Goal: Task Accomplishment & Management: Use online tool/utility

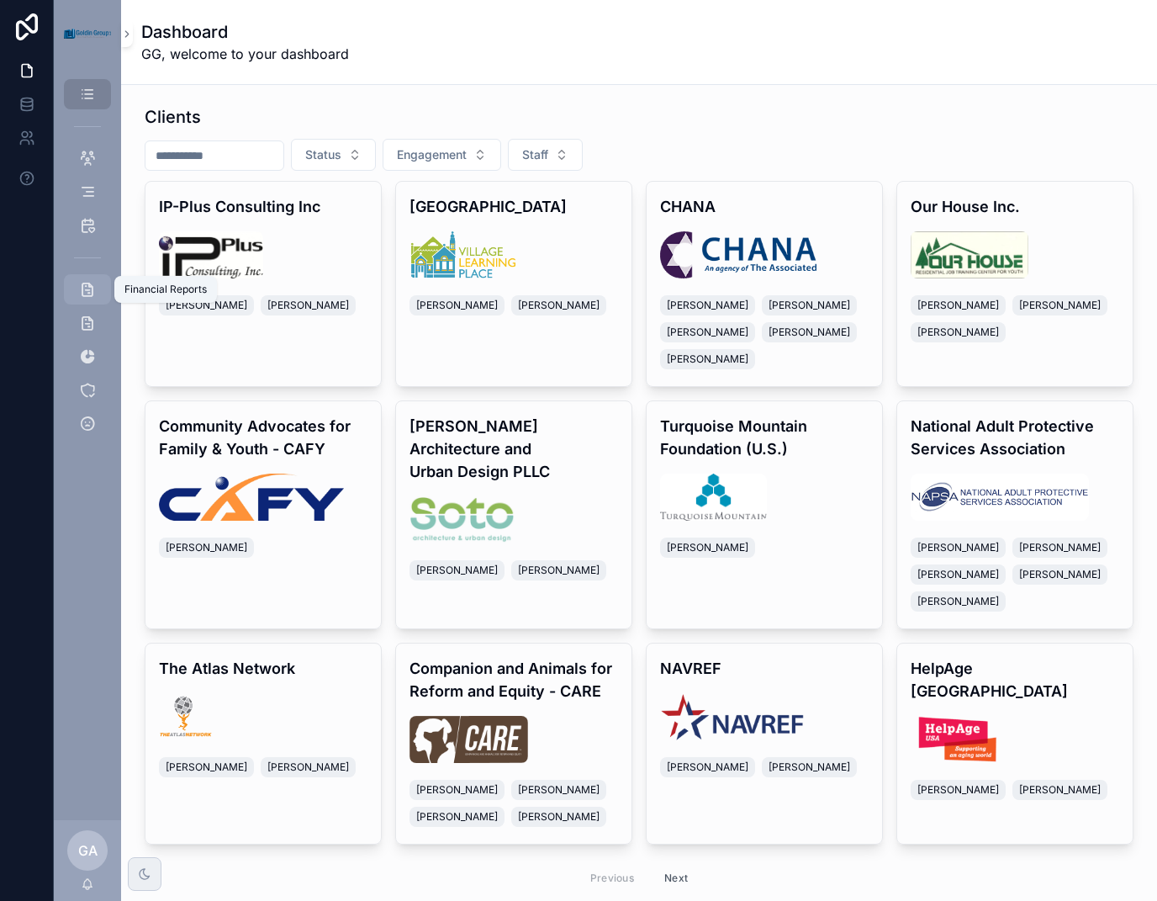
click at [91, 288] on icon "scrollable content" at bounding box center [87, 289] width 17 height 17
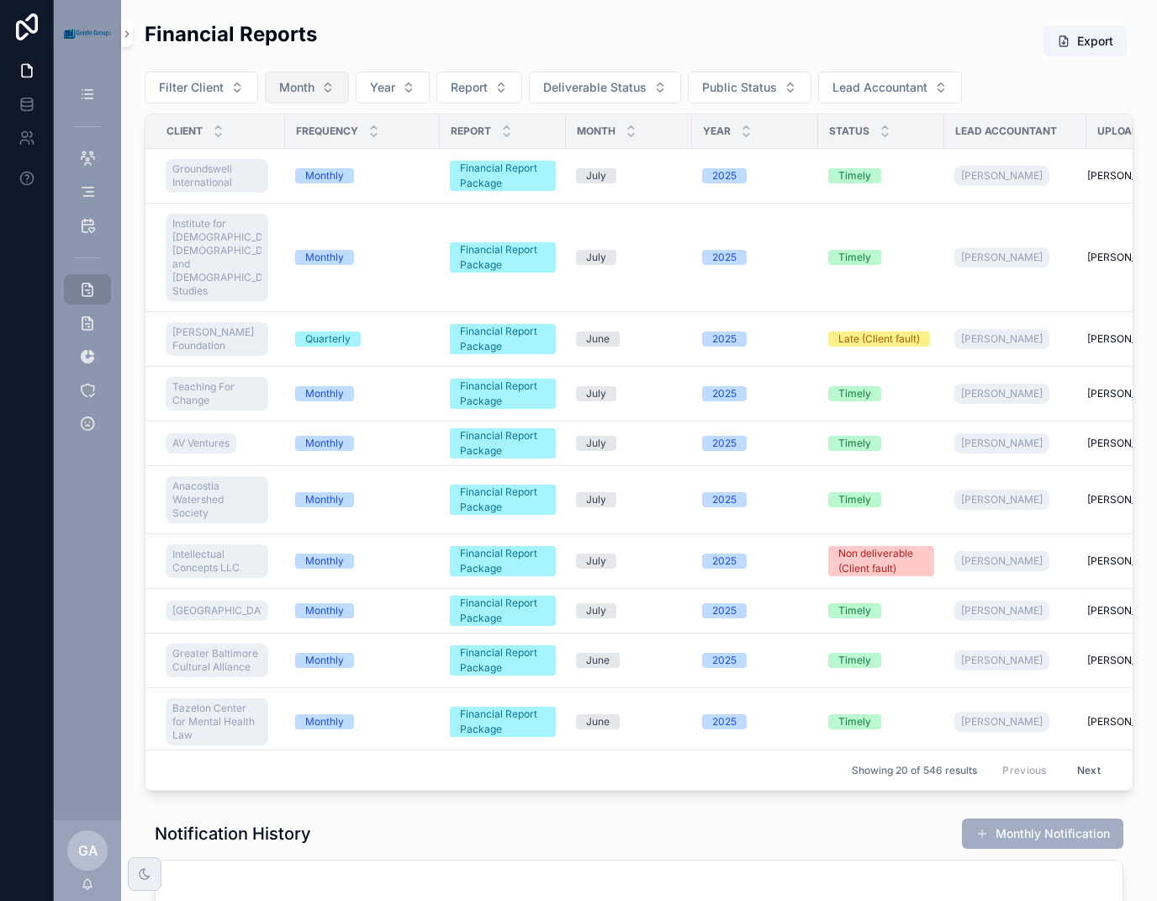
click at [291, 80] on span "Month" at bounding box center [296, 87] width 35 height 17
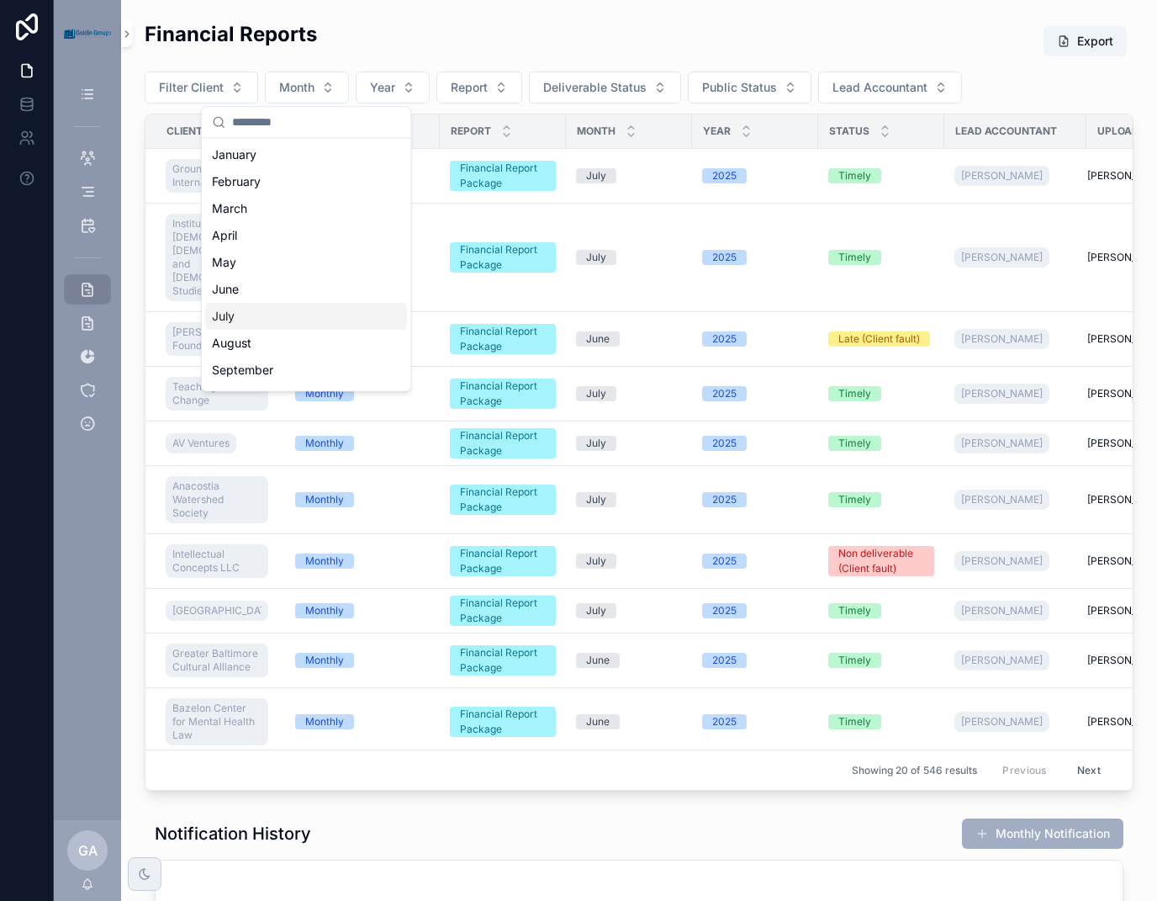
click at [241, 312] on div "July" at bounding box center [306, 316] width 202 height 27
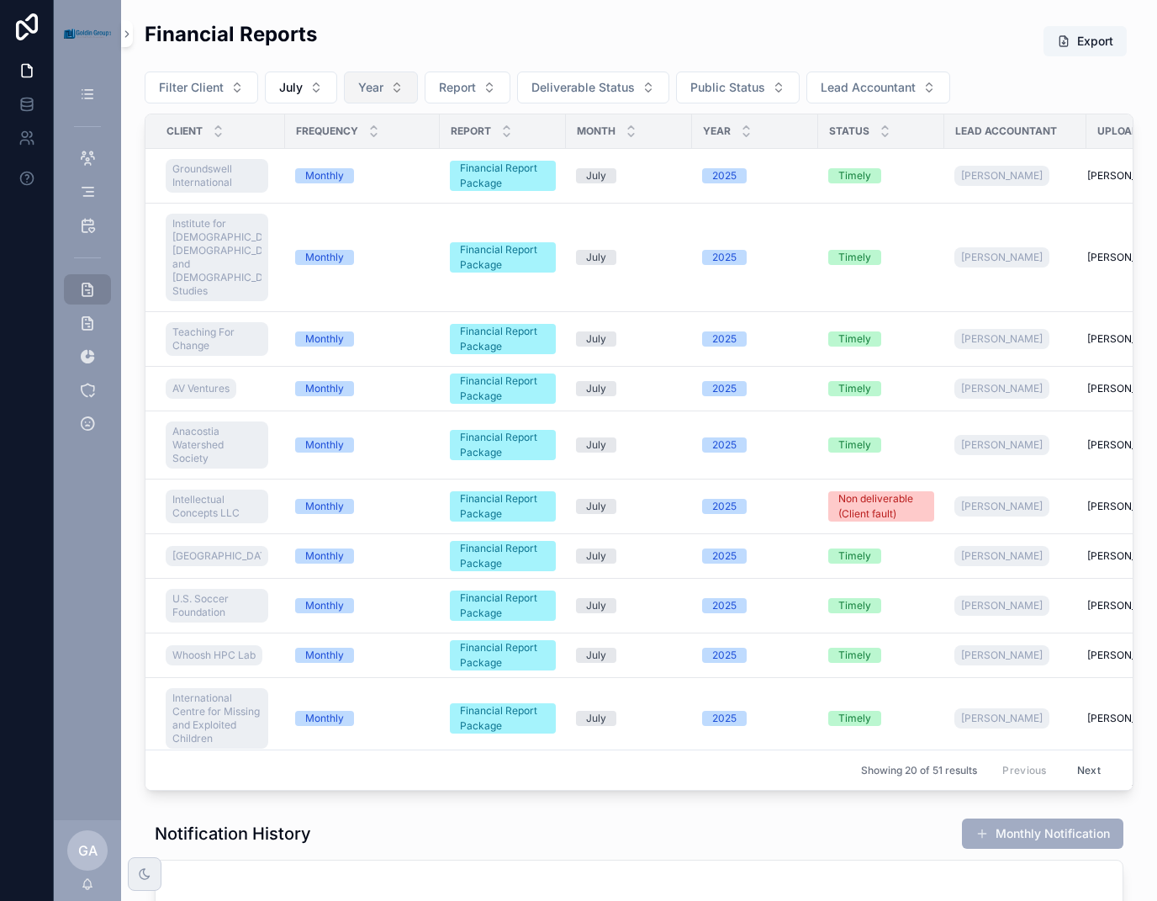
click at [380, 91] on span "Year" at bounding box center [370, 87] width 25 height 17
click at [376, 181] on div "2025" at bounding box center [379, 181] width 202 height 27
click at [646, 87] on button "Deliverable Status" at bounding box center [597, 87] width 152 height 32
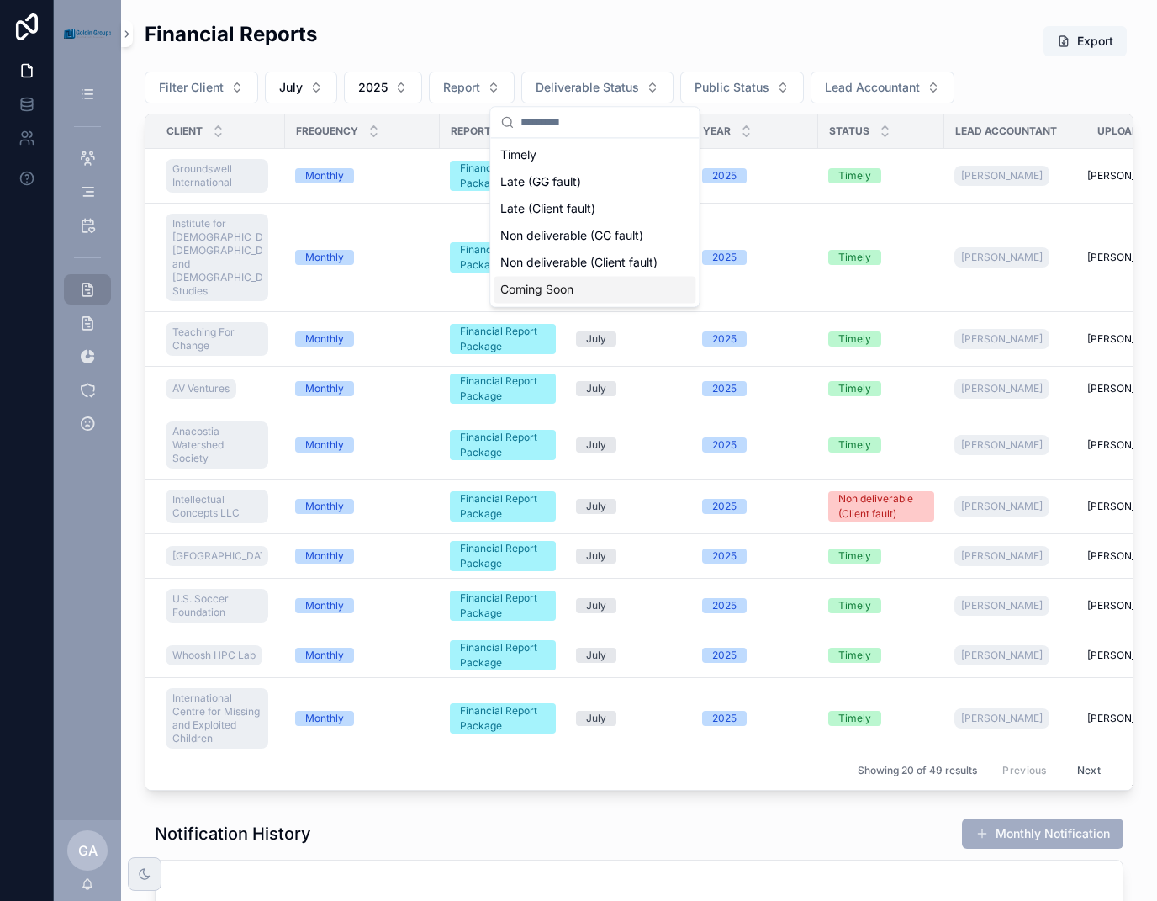
click at [589, 289] on div "Coming Soon" at bounding box center [595, 289] width 202 height 27
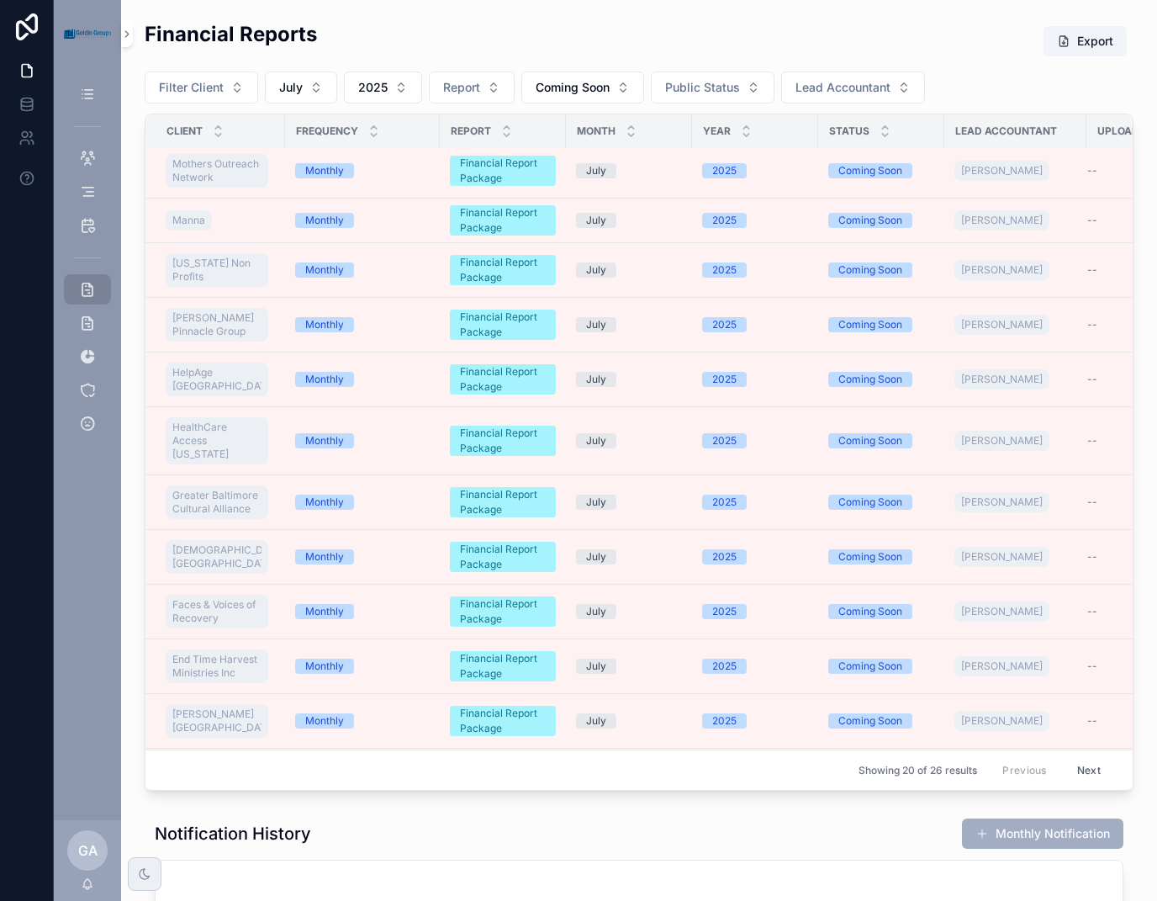
scroll to position [645, 0]
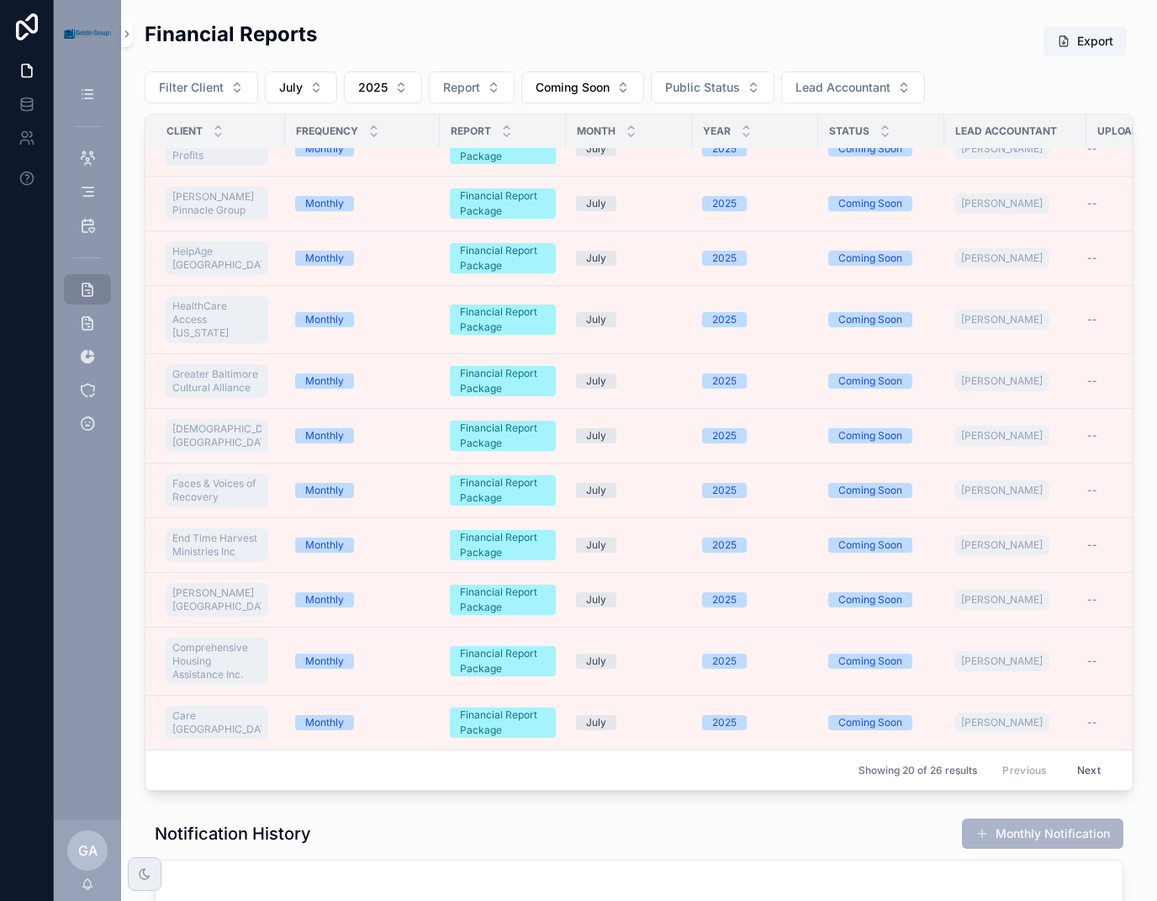
click at [1072, 840] on button "Monthly Notification" at bounding box center [1042, 833] width 161 height 30
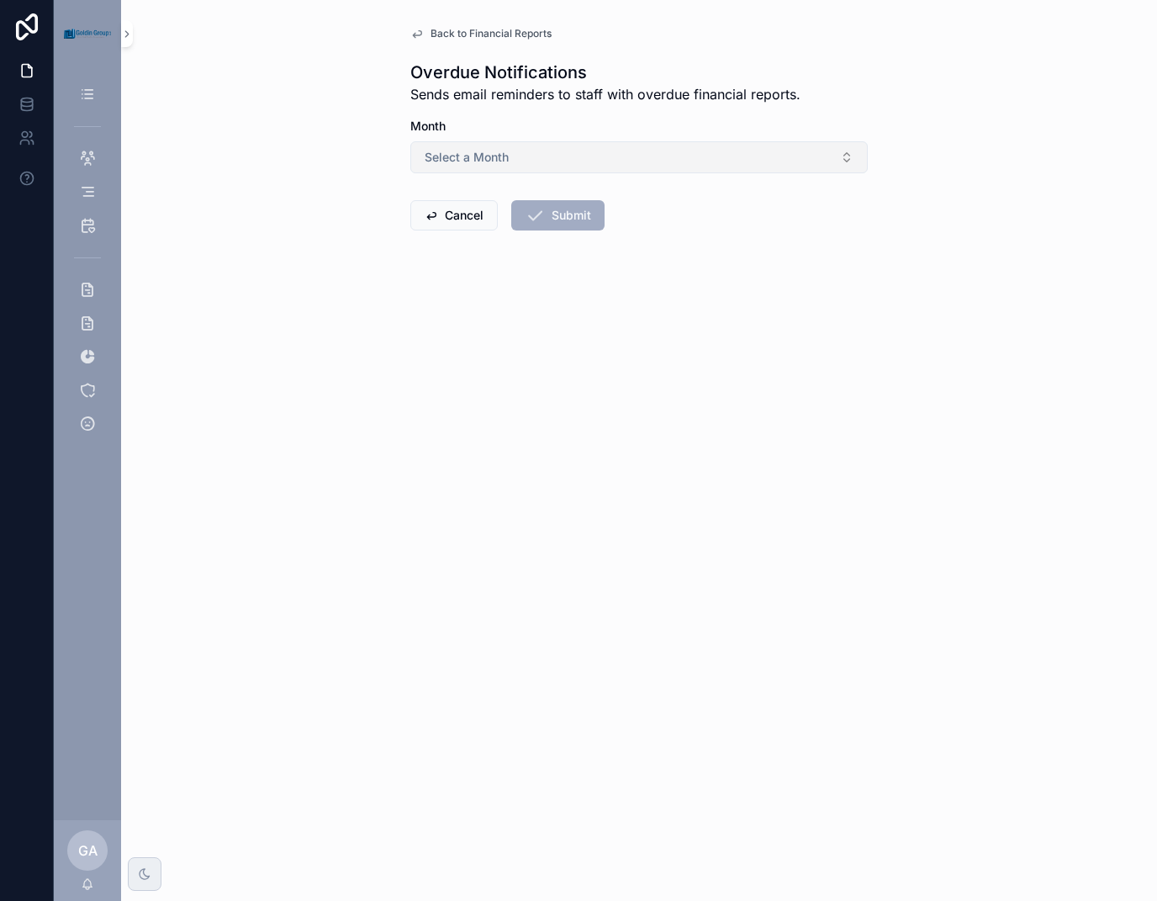
click at [774, 155] on button "Select a Month" at bounding box center [639, 157] width 458 height 32
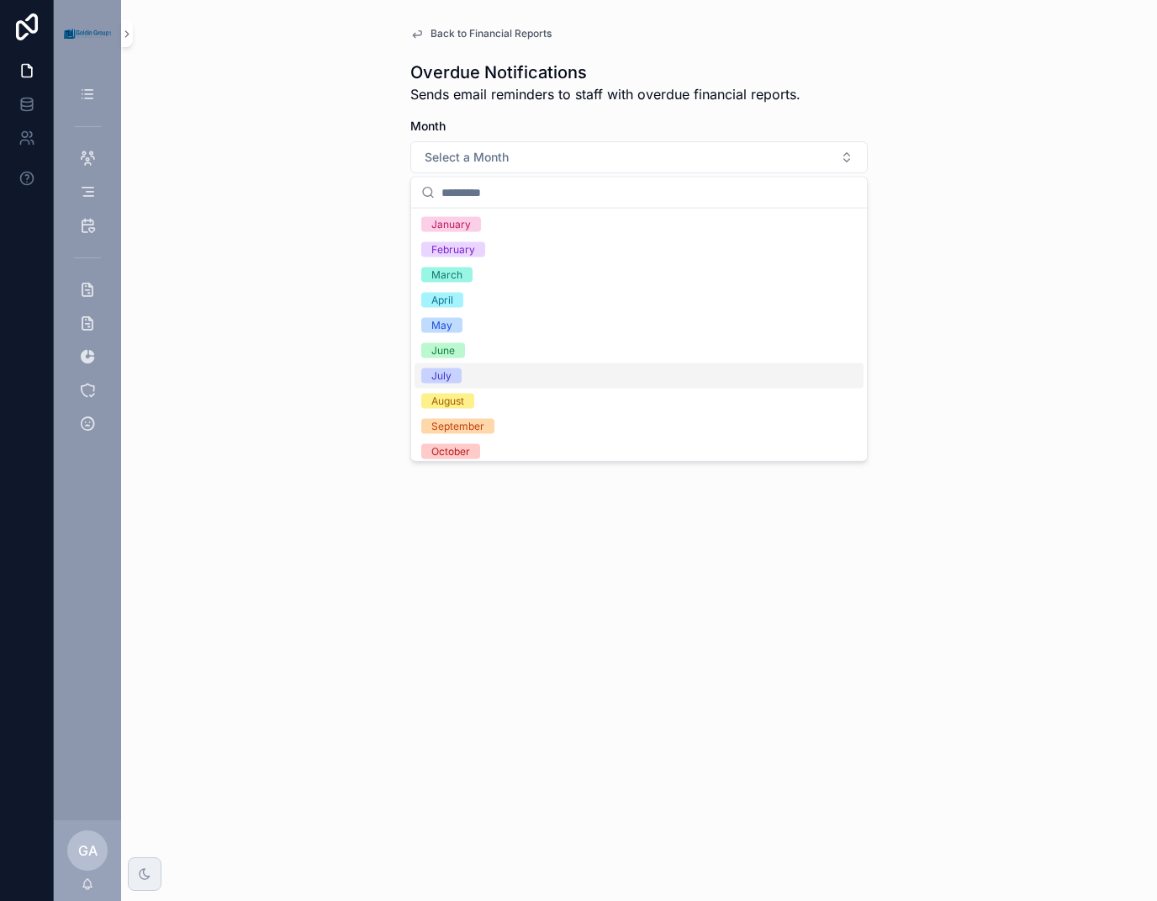
click at [447, 373] on div "July" at bounding box center [441, 375] width 20 height 15
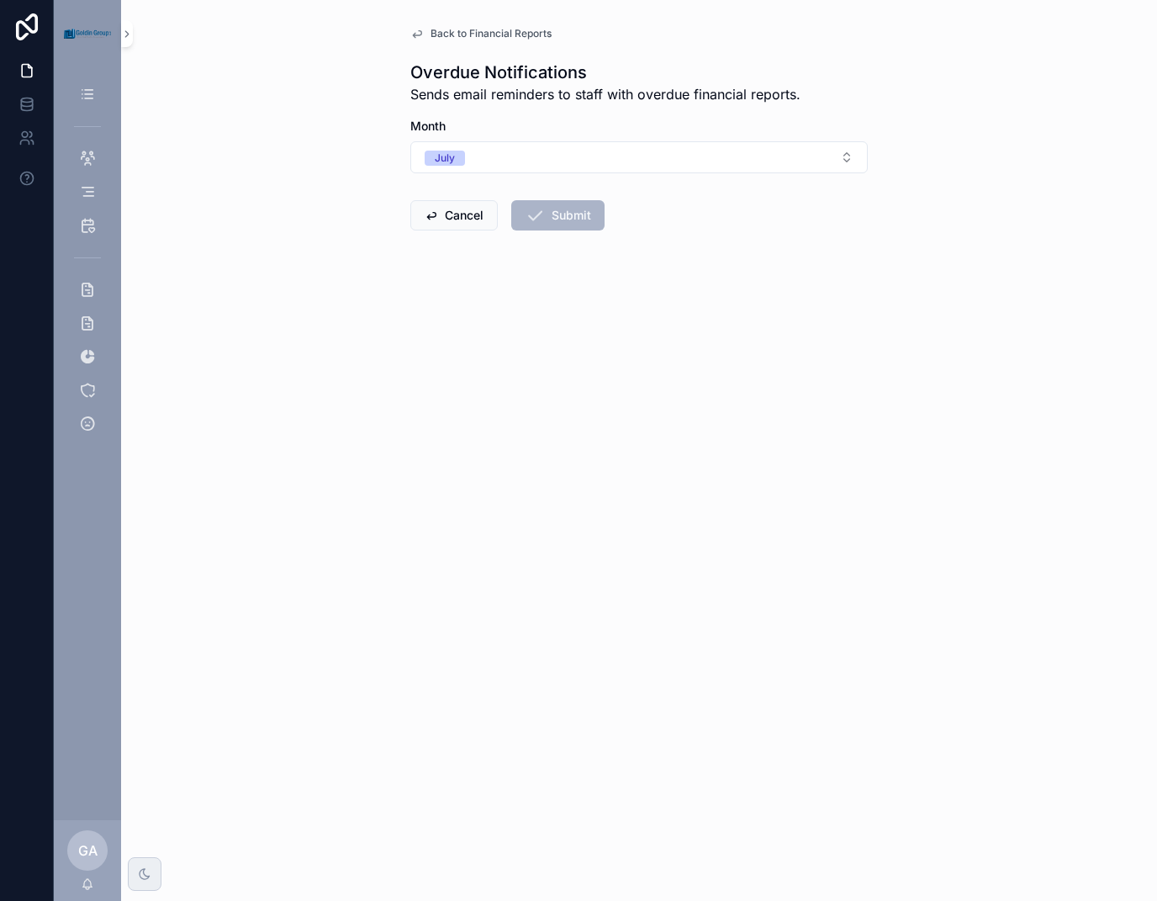
click at [570, 209] on button "Submit" at bounding box center [557, 215] width 93 height 30
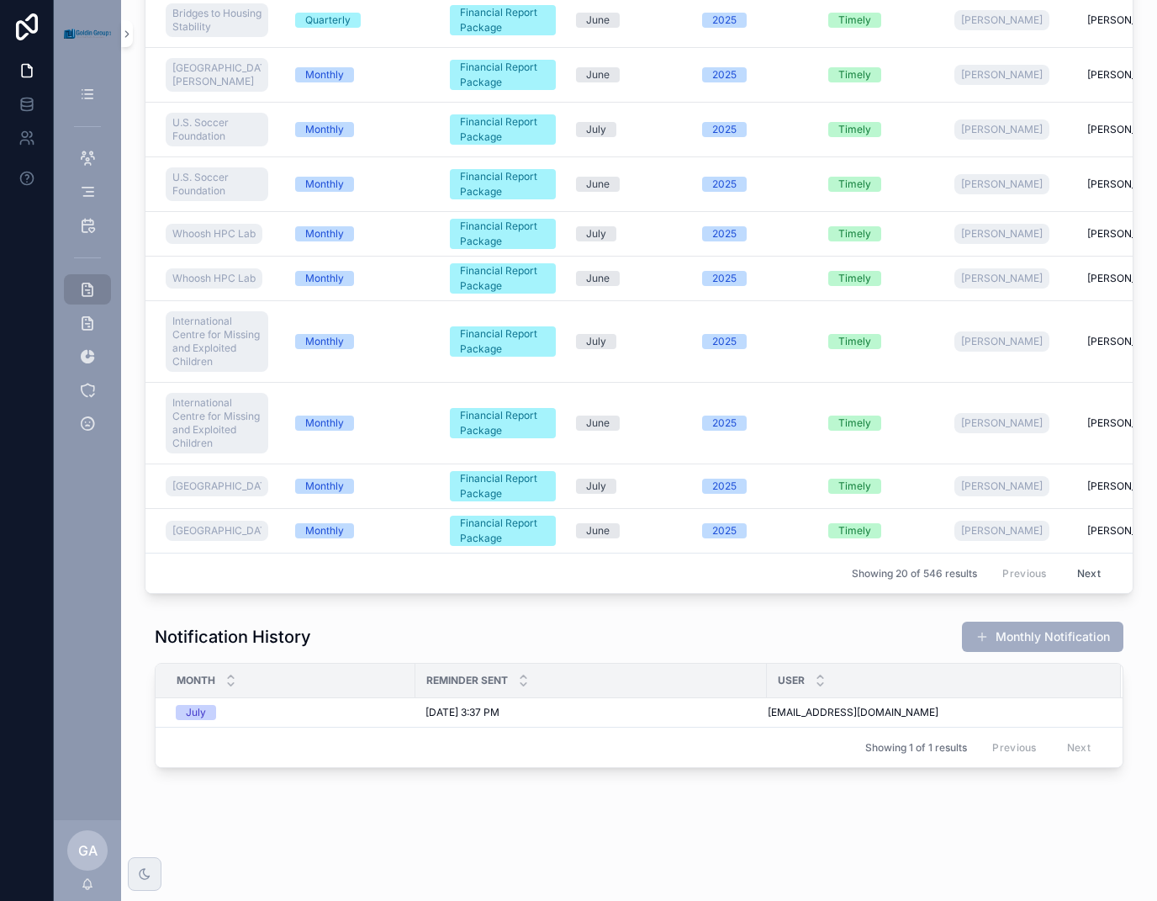
scroll to position [203, 0]
